Goal: Task Accomplishment & Management: Manage account settings

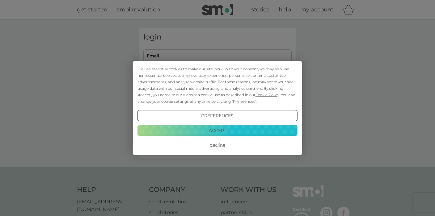
type input "mariechelseapower@hotmail.com"
click at [217, 128] on button "Accept" at bounding box center [217, 130] width 160 height 11
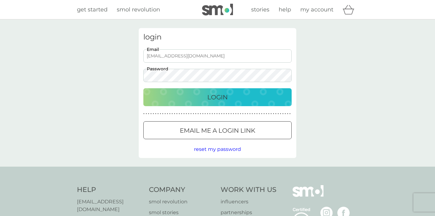
click at [215, 97] on p "Login" at bounding box center [217, 97] width 20 height 10
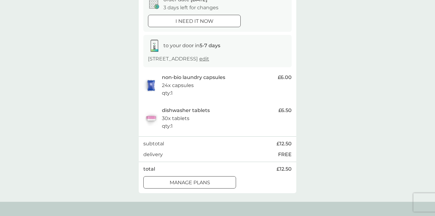
scroll to position [74, 0]
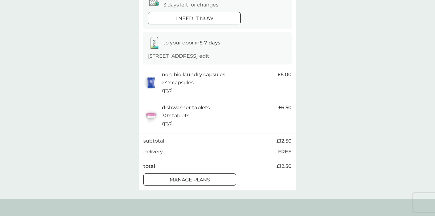
click at [208, 180] on p "manage plans" at bounding box center [190, 180] width 40 height 8
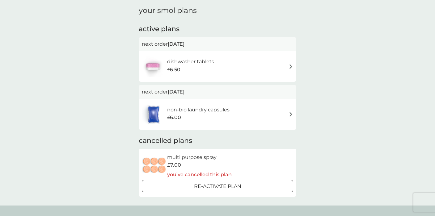
scroll to position [22, 0]
click at [290, 114] on img at bounding box center [291, 114] width 5 height 5
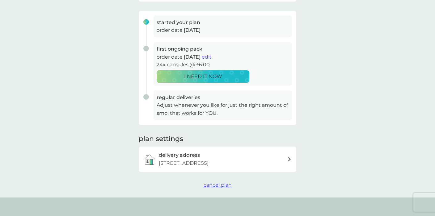
scroll to position [88, 0]
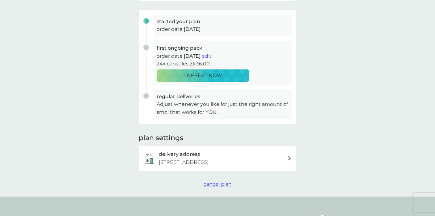
click at [221, 186] on span "cancel plan" at bounding box center [218, 184] width 28 height 6
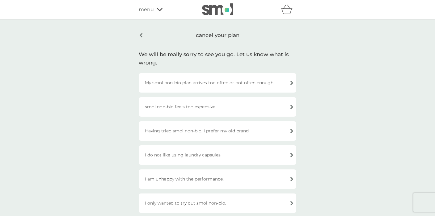
click at [255, 109] on div "smol non-bio feels too expensive" at bounding box center [218, 106] width 158 height 19
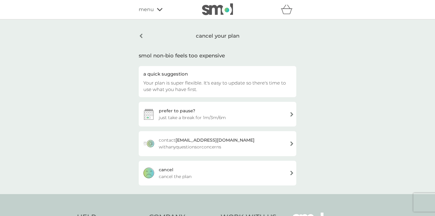
click at [190, 177] on span "cancel the plan" at bounding box center [175, 176] width 33 height 7
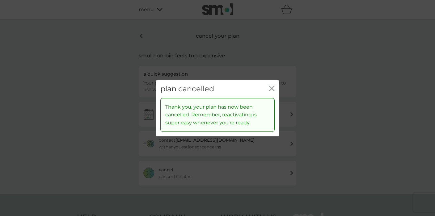
click at [272, 87] on icon "close" at bounding box center [272, 89] width 6 height 6
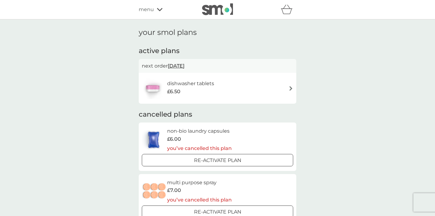
click at [264, 89] on div "dishwasher tablets £6.50" at bounding box center [217, 89] width 151 height 22
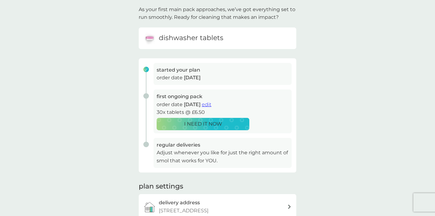
scroll to position [93, 0]
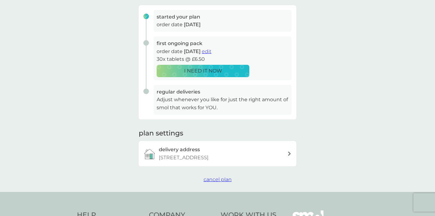
click at [221, 180] on span "cancel plan" at bounding box center [218, 180] width 28 height 6
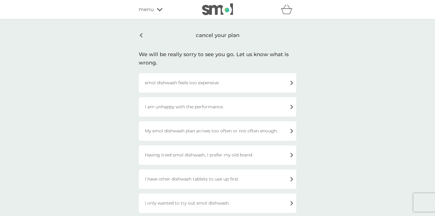
click at [233, 79] on div "smol dishwash feels too expensive" at bounding box center [218, 82] width 158 height 19
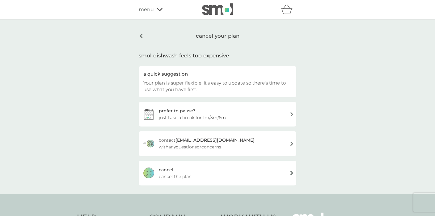
click at [241, 177] on div "[PERSON_NAME] the plan" at bounding box center [218, 173] width 158 height 25
